Goal: Transaction & Acquisition: Purchase product/service

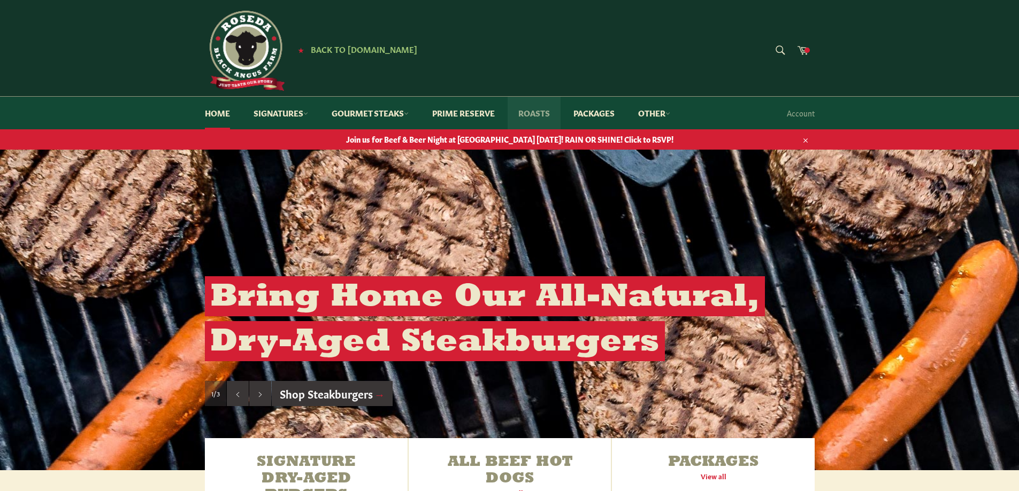
click at [540, 107] on link "Roasts" at bounding box center [534, 113] width 53 height 33
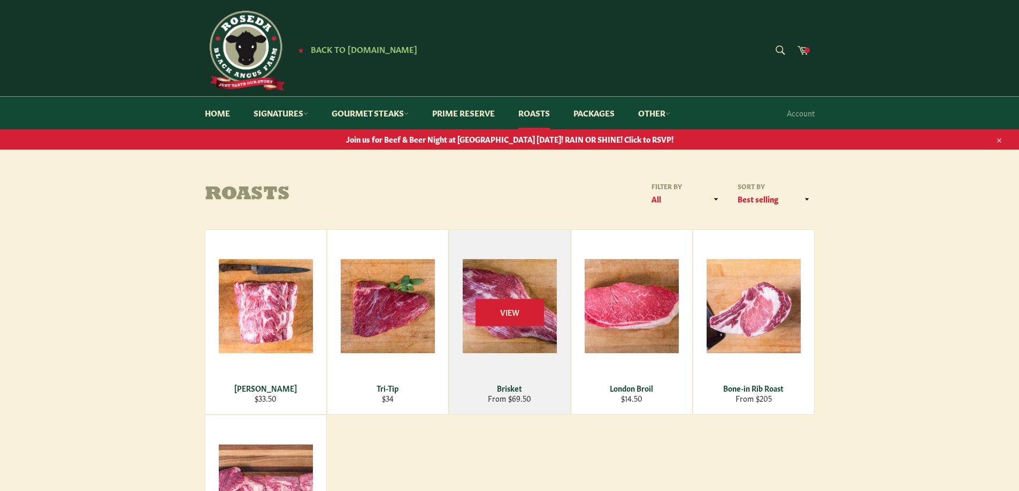
click at [493, 396] on div "View" at bounding box center [509, 322] width 121 height 185
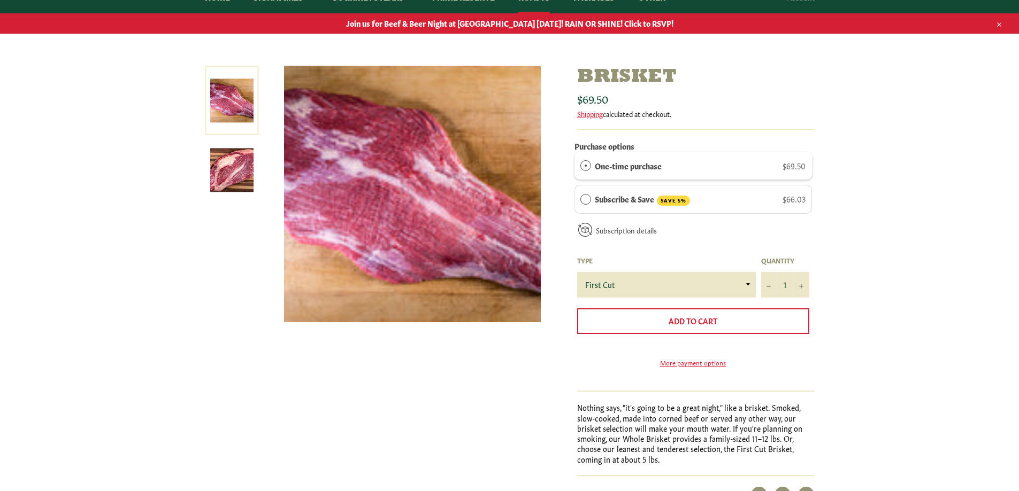
scroll to position [214, 0]
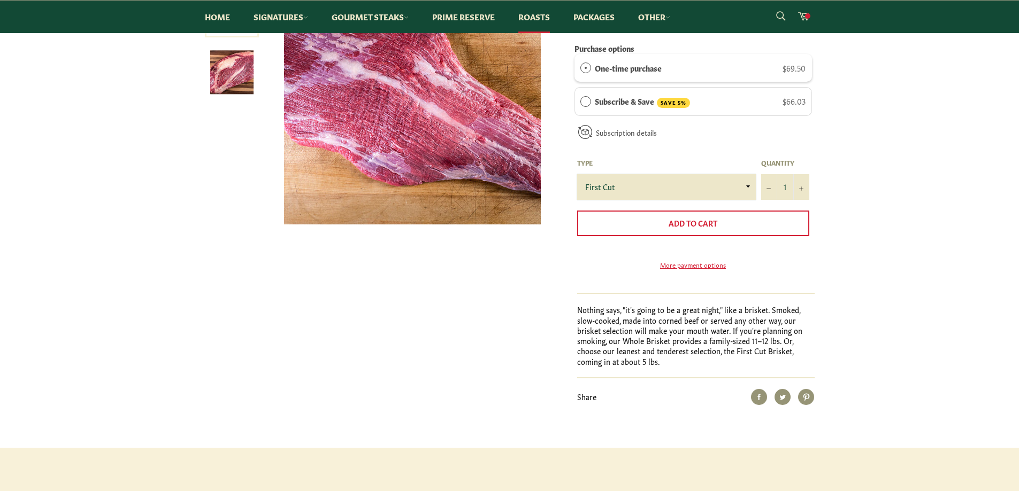
drag, startPoint x: 651, startPoint y: 176, endPoint x: 647, endPoint y: 198, distance: 22.9
click at [651, 176] on select "First Cut Whole" at bounding box center [666, 187] width 179 height 26
select select "Whole"
click at [577, 174] on select "First Cut Whole" at bounding box center [666, 187] width 179 height 26
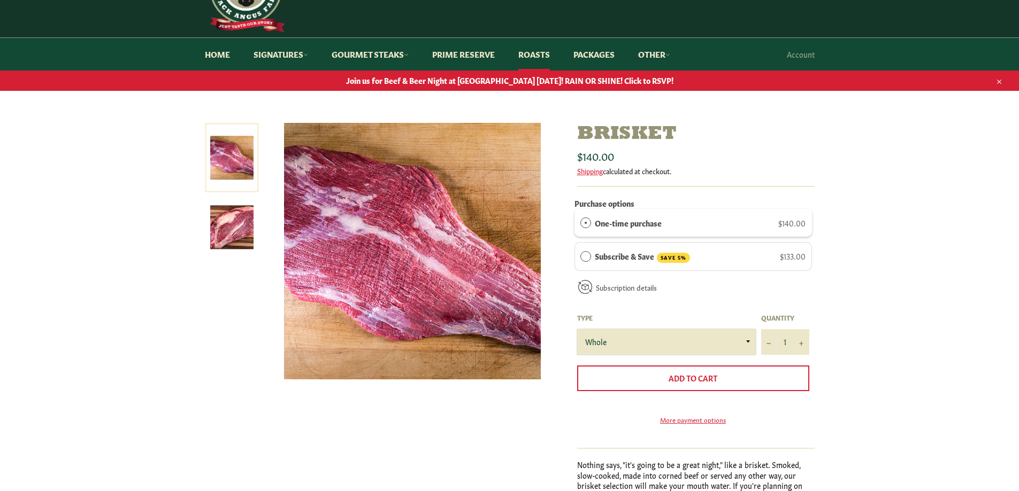
scroll to position [53, 0]
